Goal: Communication & Community: Answer question/provide support

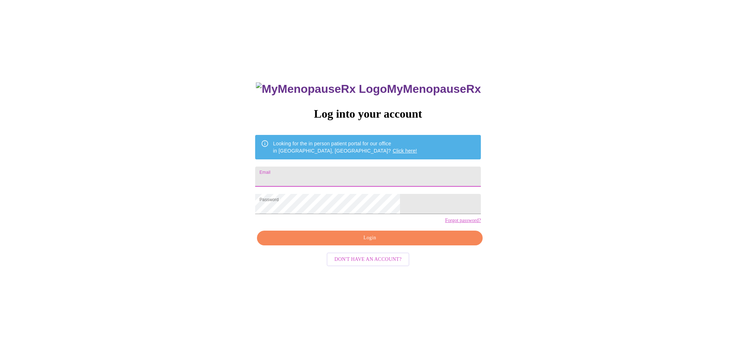
click at [341, 172] on input "Email" at bounding box center [368, 176] width 226 height 20
type input "block205@comcast.net"
click at [364, 242] on span "Login" at bounding box center [369, 237] width 209 height 9
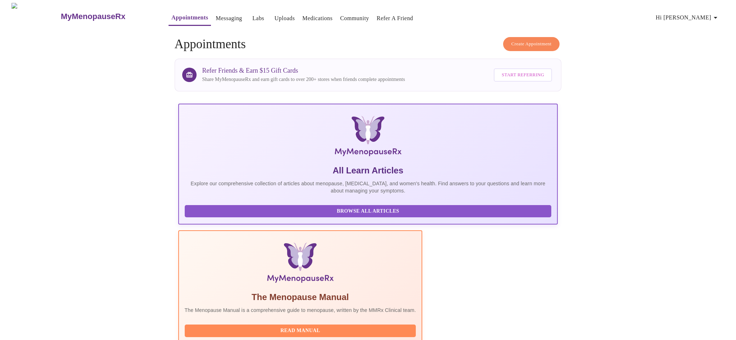
click at [216, 14] on link "Messaging" at bounding box center [229, 18] width 26 height 10
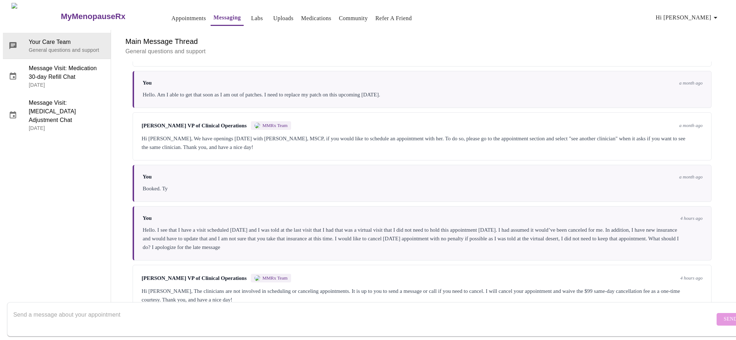
scroll to position [1396, 0]
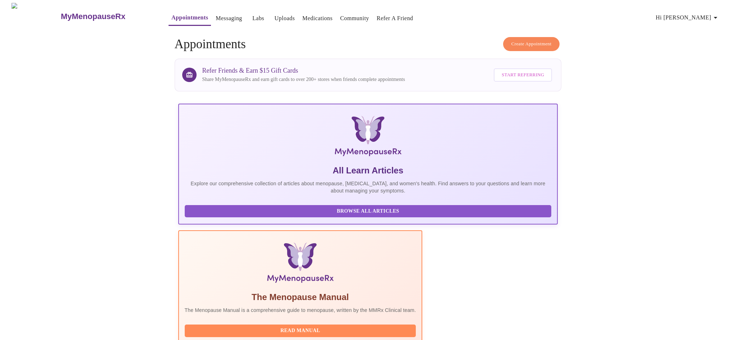
click at [61, 13] on h3 "MyMenopauseRx" at bounding box center [93, 16] width 65 height 9
click at [708, 14] on span "Hi [PERSON_NAME]" at bounding box center [688, 18] width 64 height 10
click at [707, 29] on li "Billing" at bounding box center [707, 28] width 33 height 13
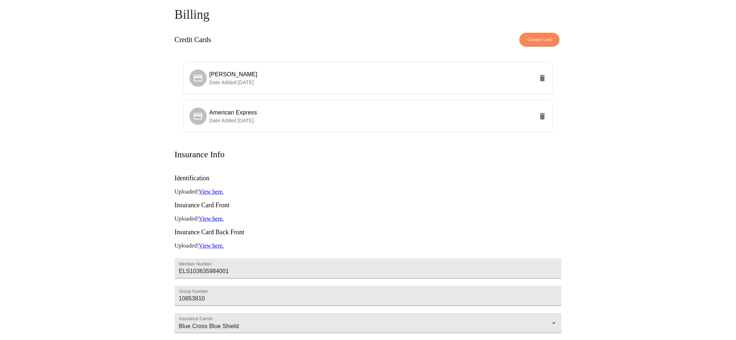
scroll to position [111, 0]
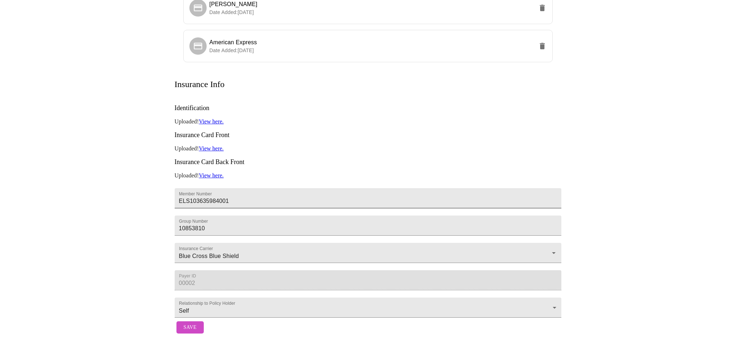
click at [243, 188] on input "ELS103635984001" at bounding box center [368, 198] width 387 height 20
click at [306, 131] on h3 "Insurance Card Front" at bounding box center [368, 135] width 387 height 8
click at [184, 118] on p "Uploaded! View here." at bounding box center [368, 121] width 387 height 6
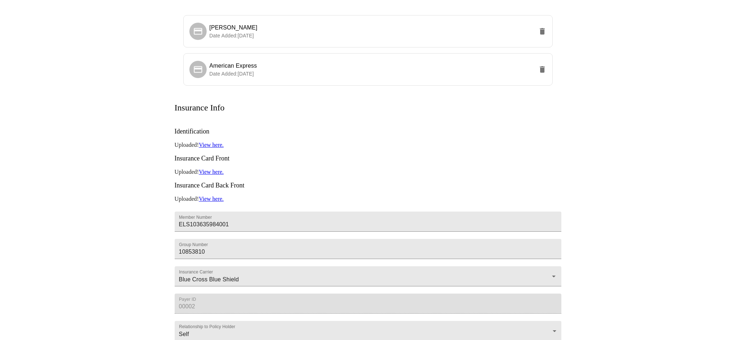
scroll to position [0, 0]
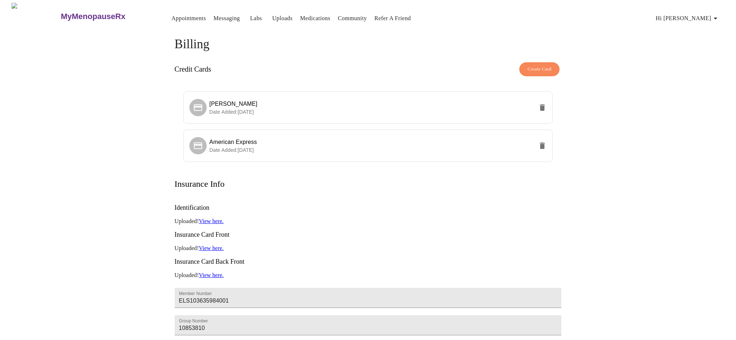
click at [704, 15] on span "Hi [PERSON_NAME]" at bounding box center [688, 18] width 64 height 10
click at [712, 18] on li "Settings" at bounding box center [707, 15] width 33 height 13
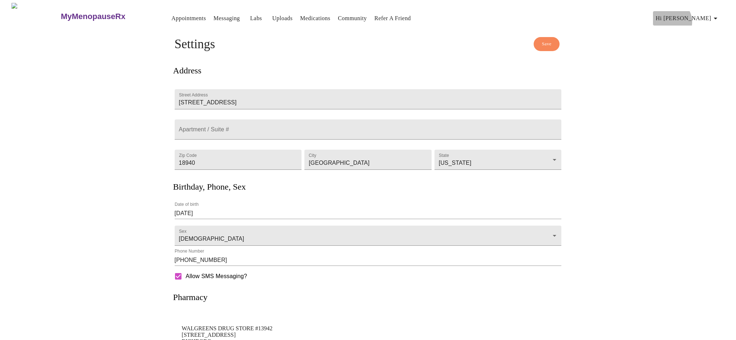
click at [706, 19] on span "Hi [PERSON_NAME]" at bounding box center [688, 18] width 64 height 10
click at [708, 42] on li "Invoices" at bounding box center [707, 41] width 33 height 13
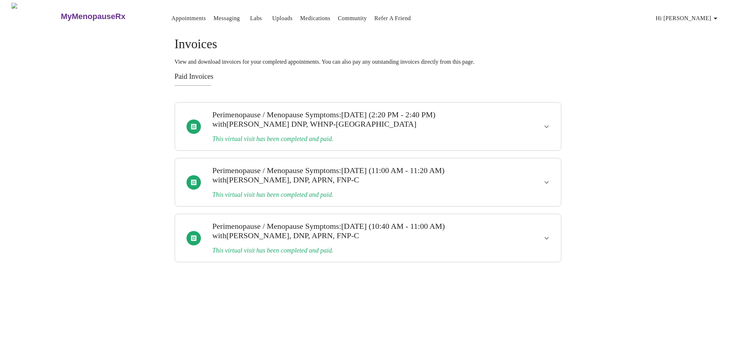
click at [706, 15] on span "Hi [PERSON_NAME]" at bounding box center [688, 18] width 64 height 10
click at [706, 14] on li "Settings" at bounding box center [707, 15] width 33 height 13
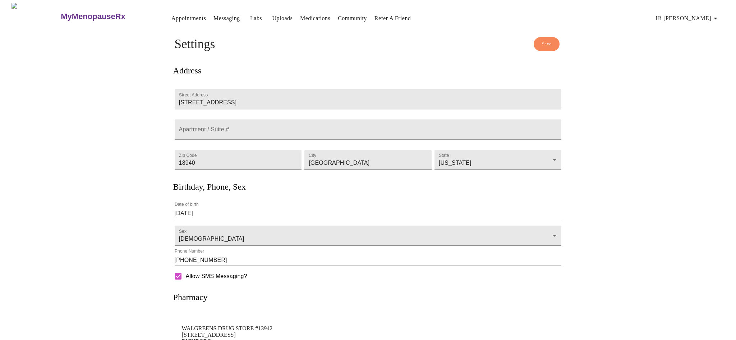
click at [706, 14] on span "Hi [PERSON_NAME]" at bounding box center [688, 18] width 64 height 10
click at [706, 25] on li "Billing" at bounding box center [707, 28] width 33 height 13
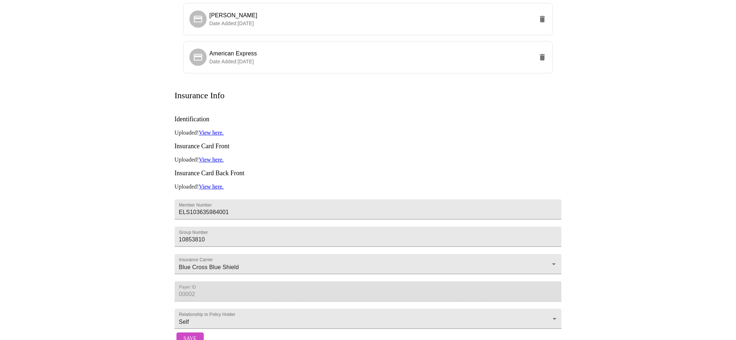
scroll to position [111, 0]
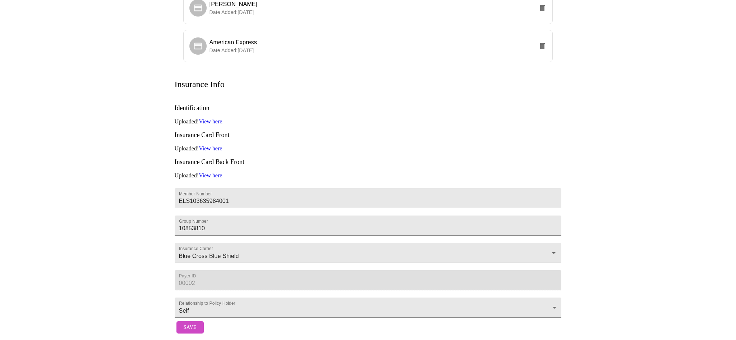
click at [215, 118] on link "View here." at bounding box center [211, 121] width 25 height 6
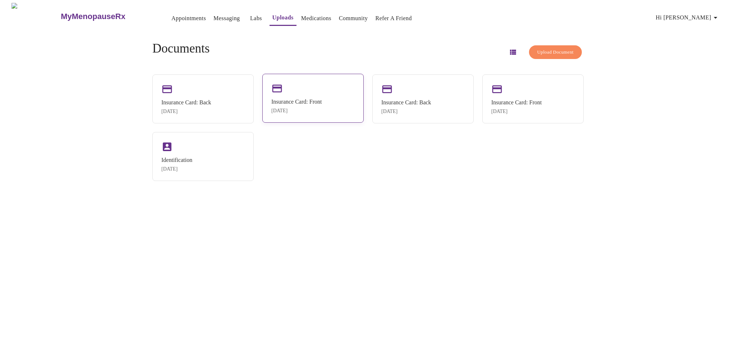
click at [293, 107] on div "Insurance Card: Front [DATE]" at bounding box center [296, 105] width 50 height 15
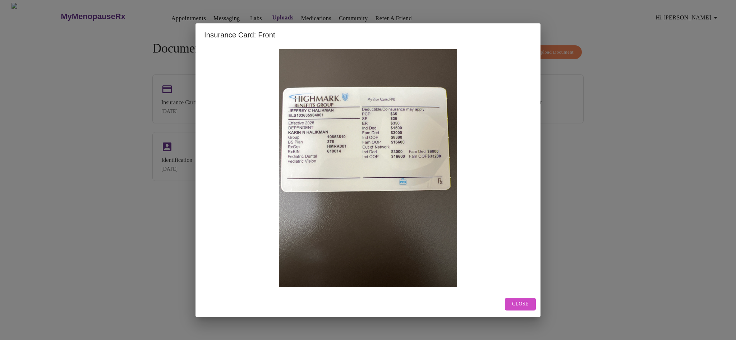
click at [514, 299] on span "Close" at bounding box center [520, 303] width 17 height 9
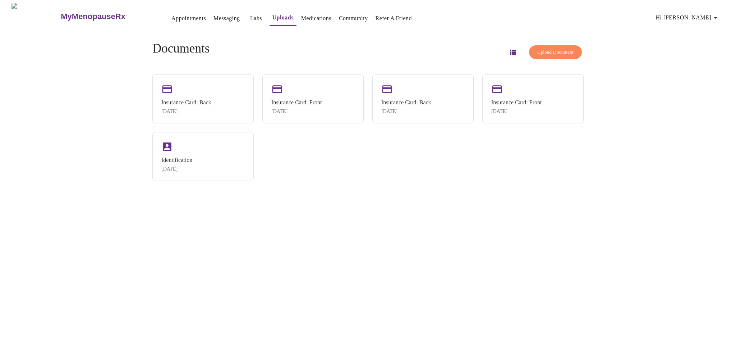
click at [509, 48] on icon "button" at bounding box center [513, 52] width 9 height 9
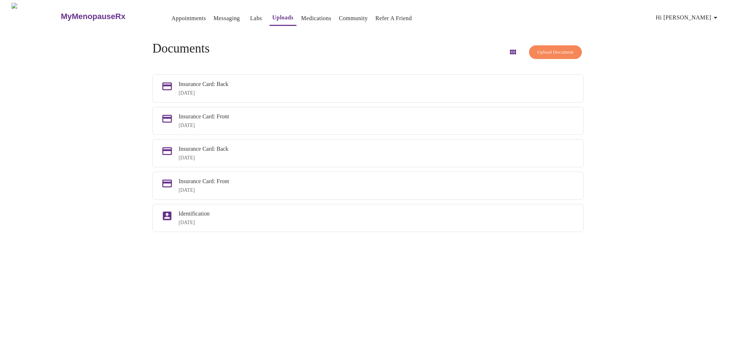
click at [510, 50] on icon "button" at bounding box center [513, 52] width 6 height 5
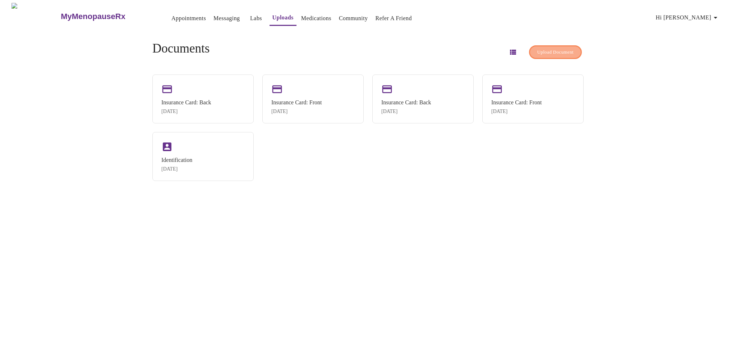
click at [560, 48] on span "Upload Document" at bounding box center [555, 52] width 36 height 8
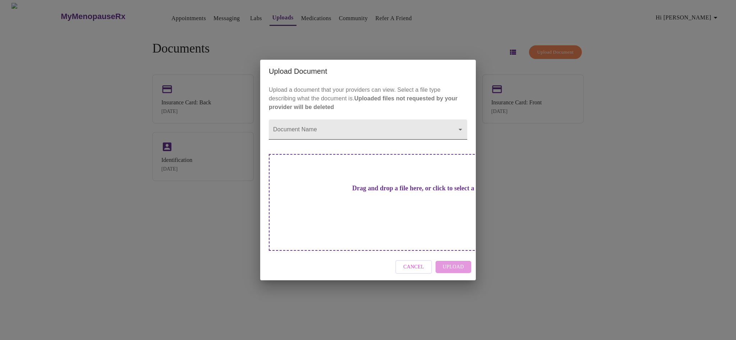
click at [319, 144] on body "MyMenopauseRx Appointments Messaging Labs Uploads Medications Community Refer a…" at bounding box center [368, 173] width 730 height 340
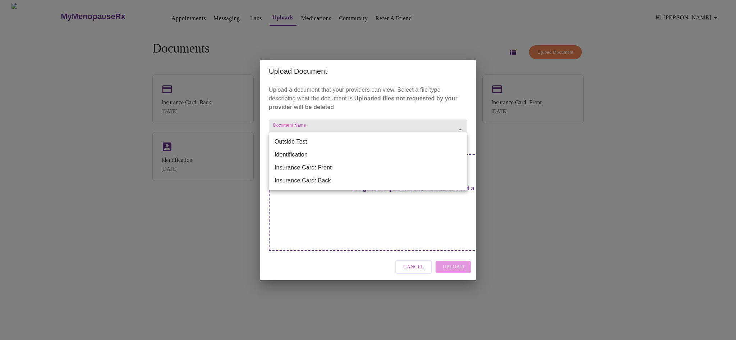
click at [328, 166] on li "Insurance Card: Front" at bounding box center [368, 167] width 198 height 13
type input "Insurance Card: Front"
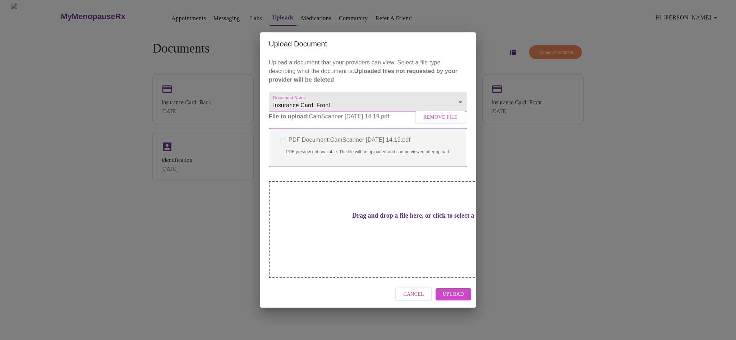
click at [441, 122] on span "Remove File" at bounding box center [440, 117] width 34 height 9
click at [451, 290] on span "Upload" at bounding box center [453, 294] width 21 height 9
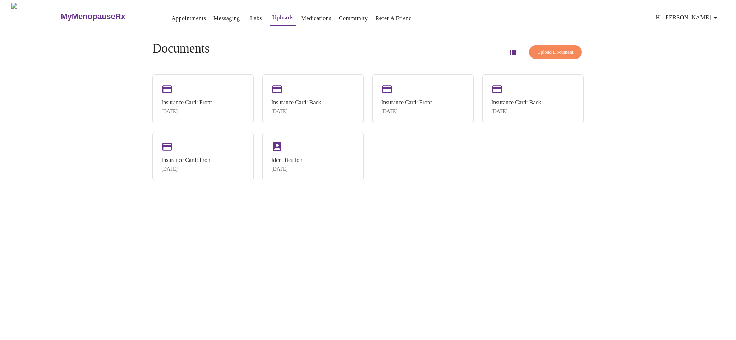
click at [548, 48] on span "Upload Document" at bounding box center [555, 52] width 36 height 8
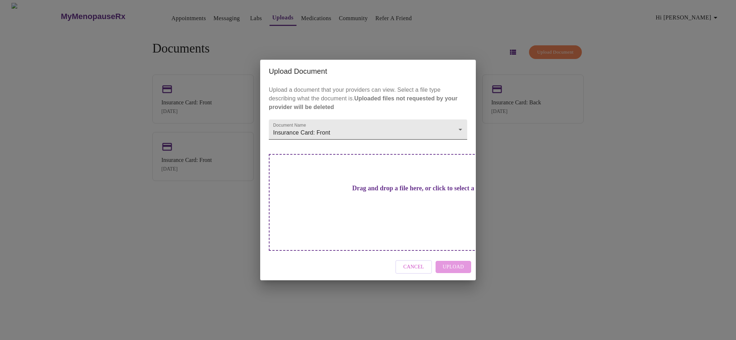
click at [383, 137] on body "MyMenopauseRx Appointments Messaging Labs Uploads Medications Community Refer a…" at bounding box center [368, 173] width 730 height 340
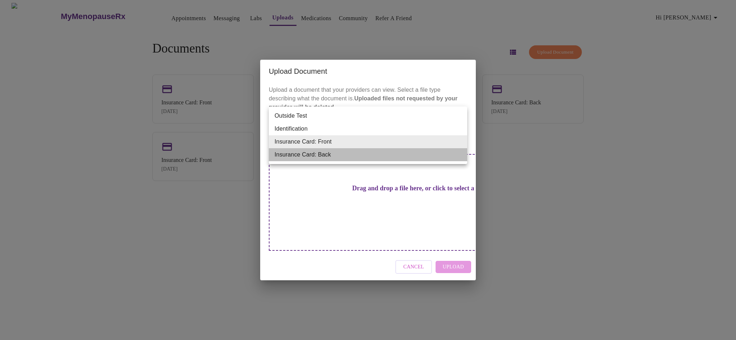
click at [378, 151] on li "Insurance Card: Back" at bounding box center [368, 154] width 198 height 13
type input "Insurance Card: Back"
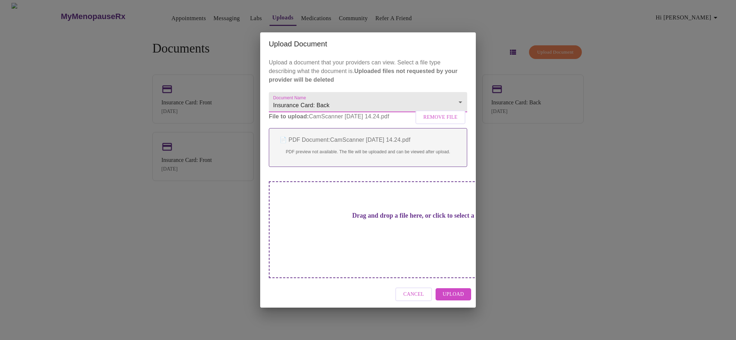
click at [460, 290] on span "Upload" at bounding box center [453, 294] width 21 height 9
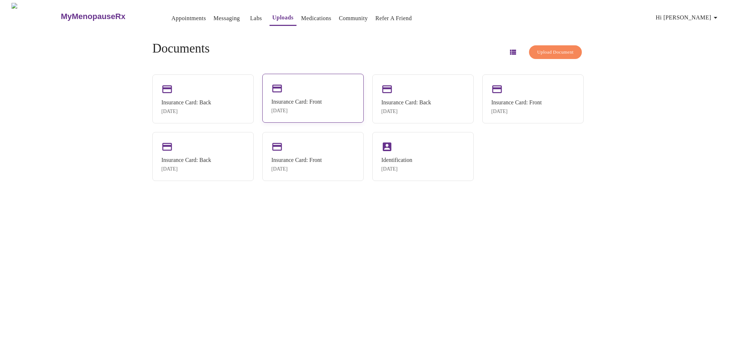
click at [310, 106] on div "Insurance Card: Front [DATE]" at bounding box center [296, 105] width 50 height 15
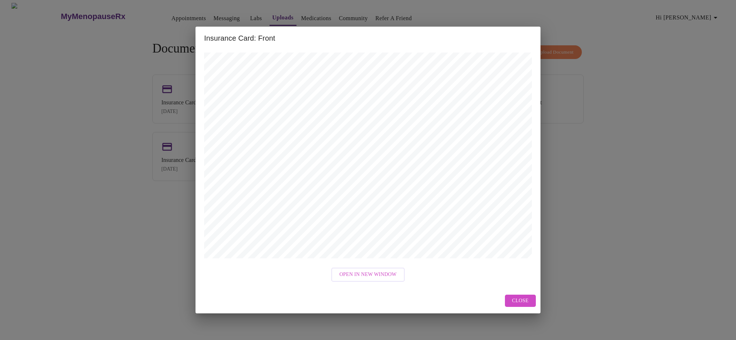
click at [530, 301] on button "Close" at bounding box center [520, 300] width 31 height 13
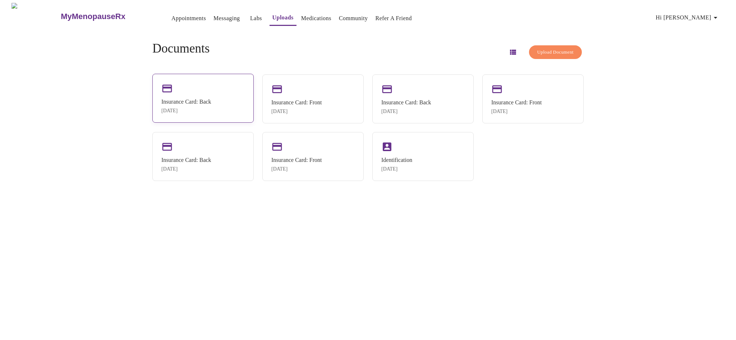
click at [201, 98] on div "Insurance Card: Back" at bounding box center [186, 101] width 50 height 6
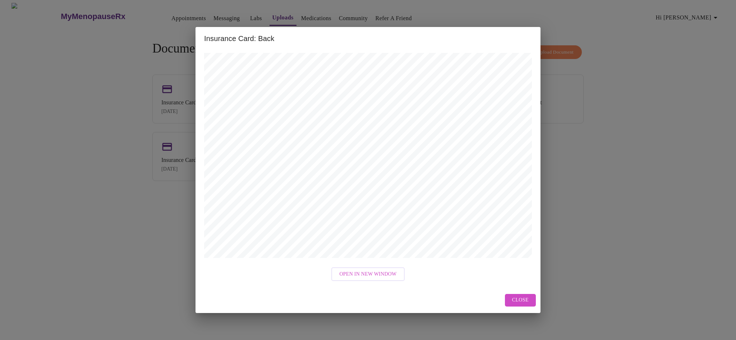
click at [521, 295] on span "Close" at bounding box center [520, 299] width 17 height 9
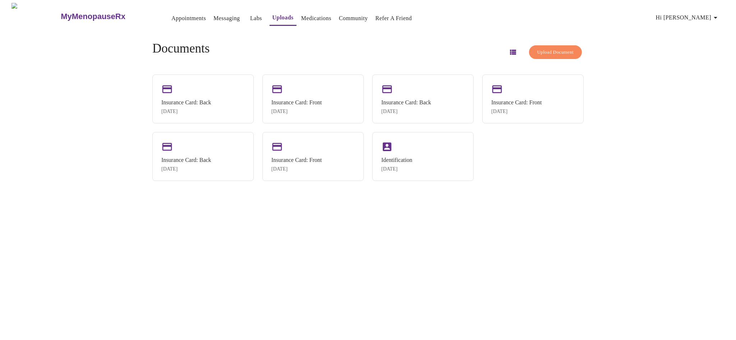
click at [171, 13] on link "Appointments" at bounding box center [188, 18] width 34 height 10
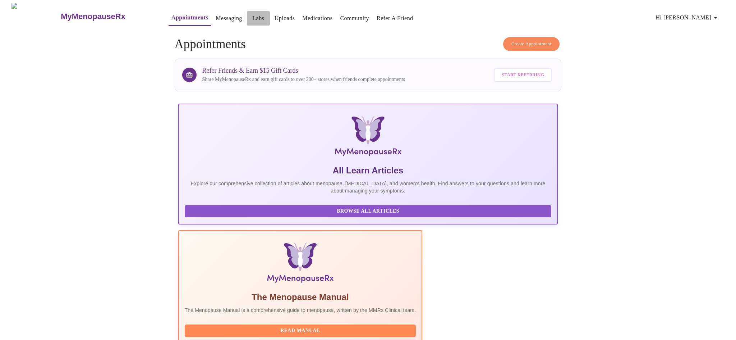
click at [252, 14] on link "Labs" at bounding box center [258, 18] width 12 height 10
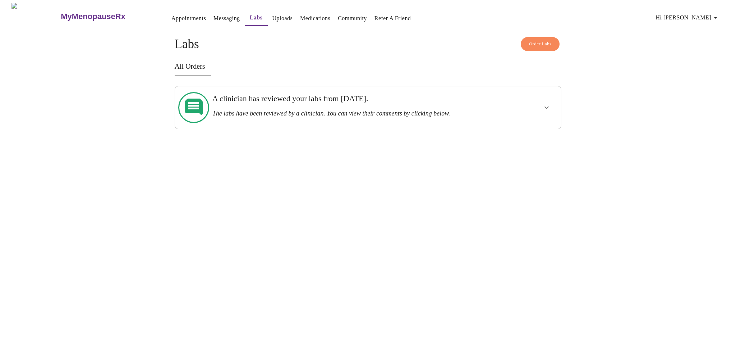
click at [213, 14] on link "Messaging" at bounding box center [226, 18] width 26 height 10
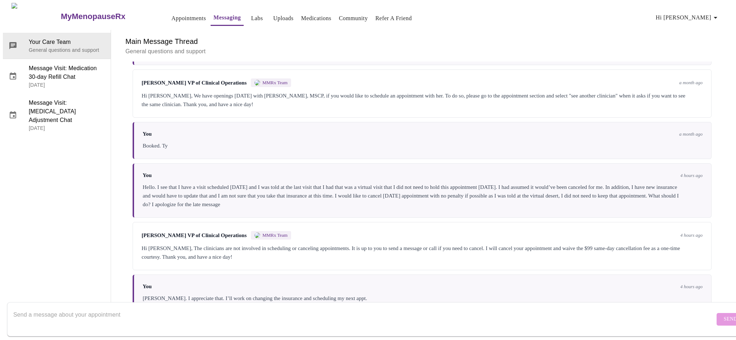
scroll to position [1396, 0]
click at [73, 46] on p "General questions and support" at bounding box center [67, 49] width 76 height 7
click at [344, 327] on form "Send" at bounding box center [378, 319] width 742 height 34
click at [113, 309] on textarea "Send a message about your appointment" at bounding box center [363, 318] width 701 height 23
type textarea "Hello again. I updated my new insurance card to your system."
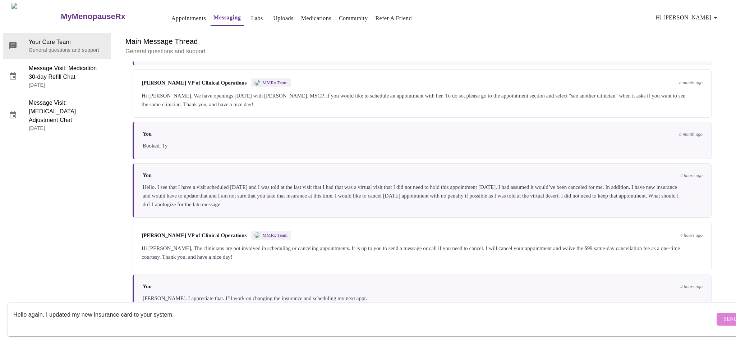
drag, startPoint x: 717, startPoint y: 313, endPoint x: 709, endPoint y: 322, distance: 12.7
click at [717, 313] on button "Send" at bounding box center [731, 319] width 28 height 13
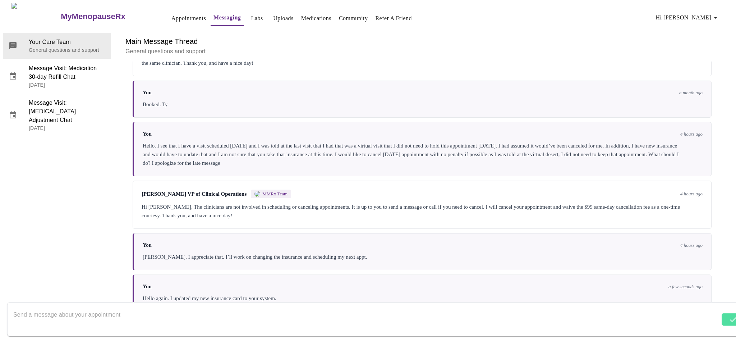
scroll to position [1440, 0]
